Goal: Transaction & Acquisition: Purchase product/service

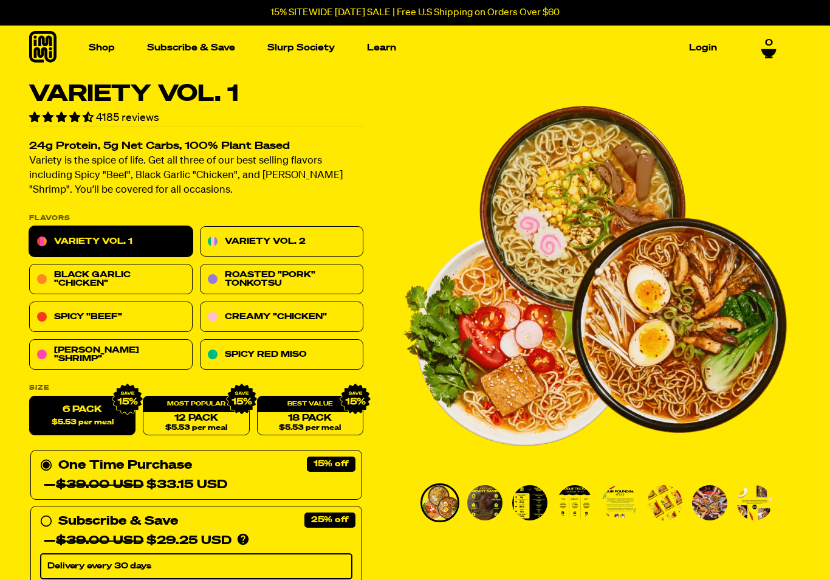
click at [327, 167] on img "Main navigation" at bounding box center [312, 176] width 166 height 166
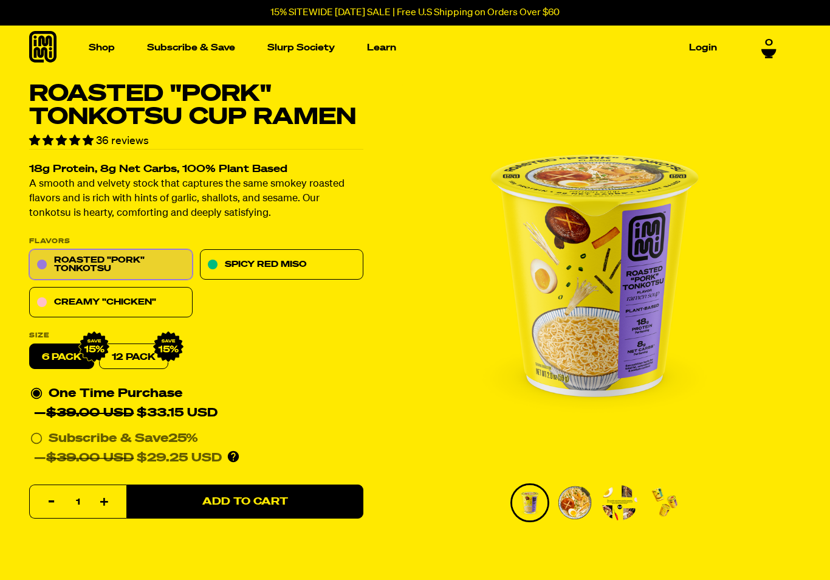
click at [307, 270] on link "Spicy Red Miso" at bounding box center [281, 265] width 163 height 30
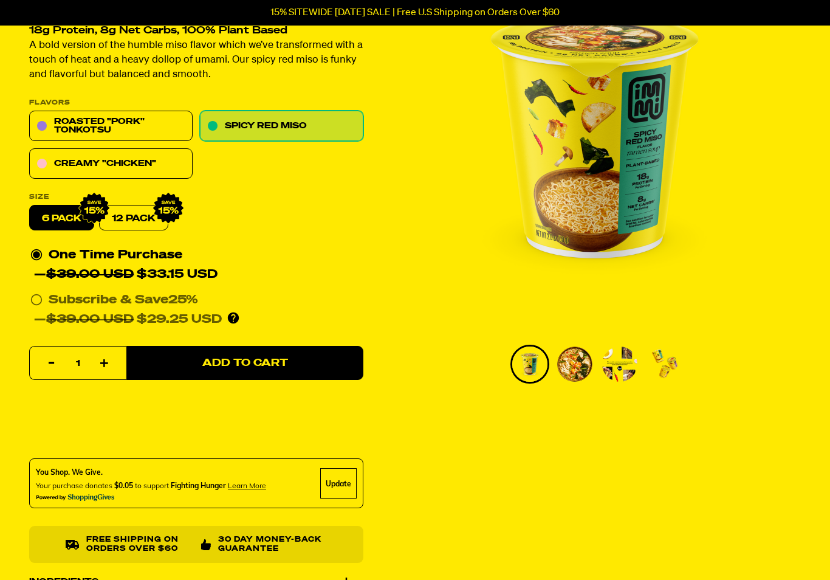
scroll to position [139, 0]
click at [267, 360] on span "Add to Cart" at bounding box center [245, 363] width 86 height 10
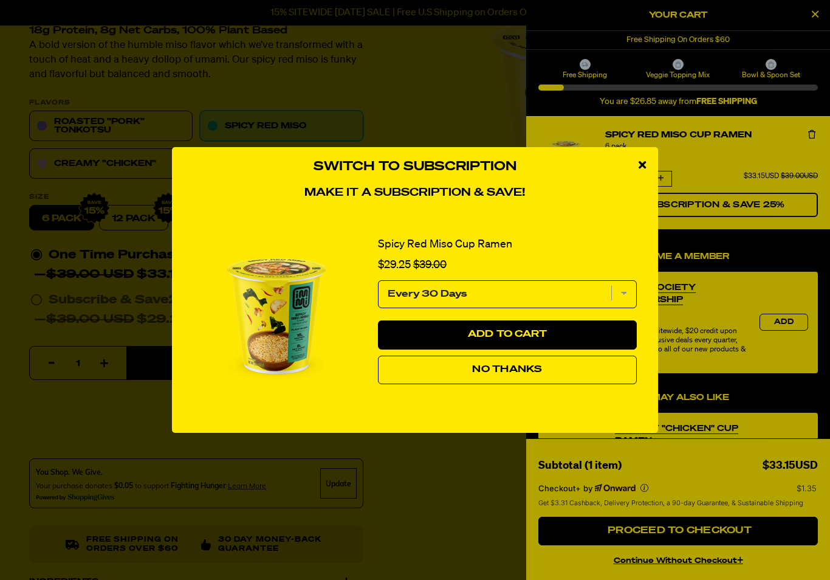
click at [513, 374] on span "No Thanks" at bounding box center [507, 369] width 70 height 10
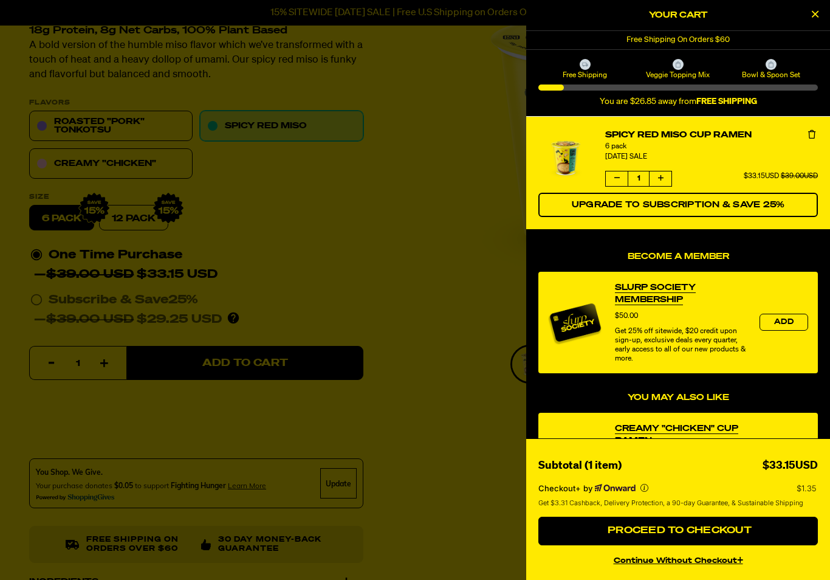
scroll to position [0, 0]
